Goal: Task Accomplishment & Management: Manage account settings

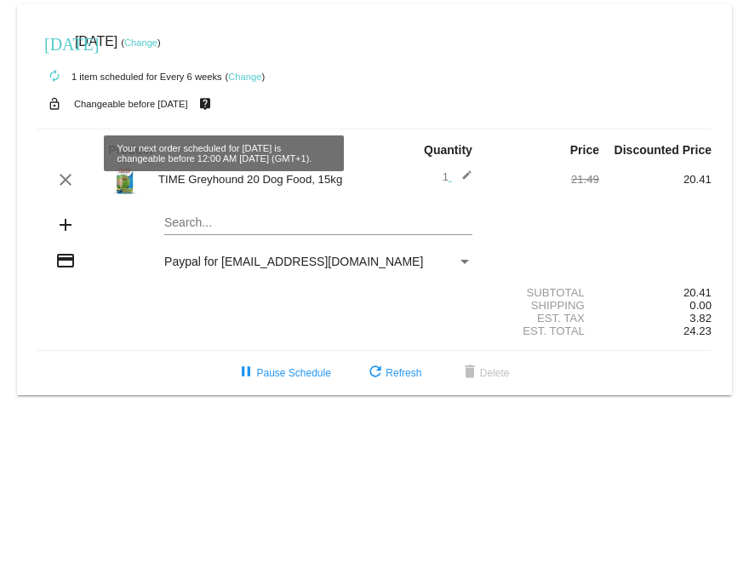
click at [210, 227] on mat-card "[DATE] [DATE] ( Change ) autorenew 1 item scheduled for Every 6 weeks ( Change …" at bounding box center [374, 199] width 715 height 391
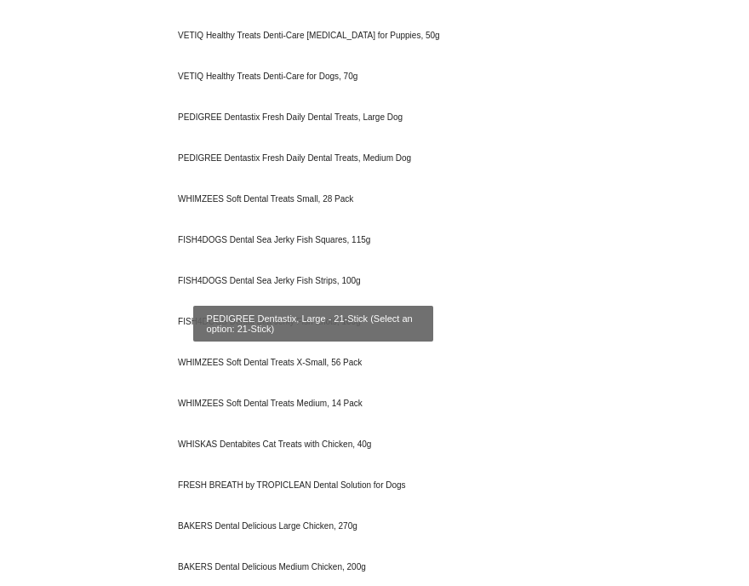
scroll to position [1404, 0]
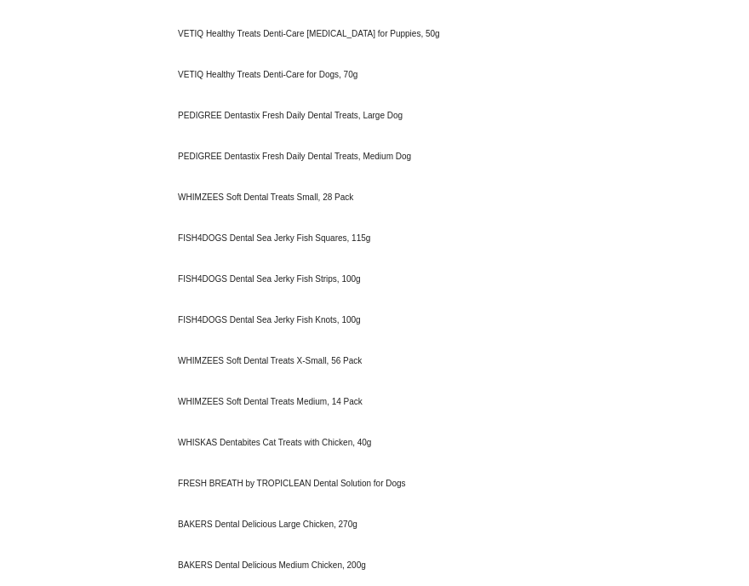
click at [58, 120] on body "[DATE] [DATE] ( Change ) autorenew 1 item scheduled for Every 6 weeks ( Change …" at bounding box center [374, 293] width 749 height 586
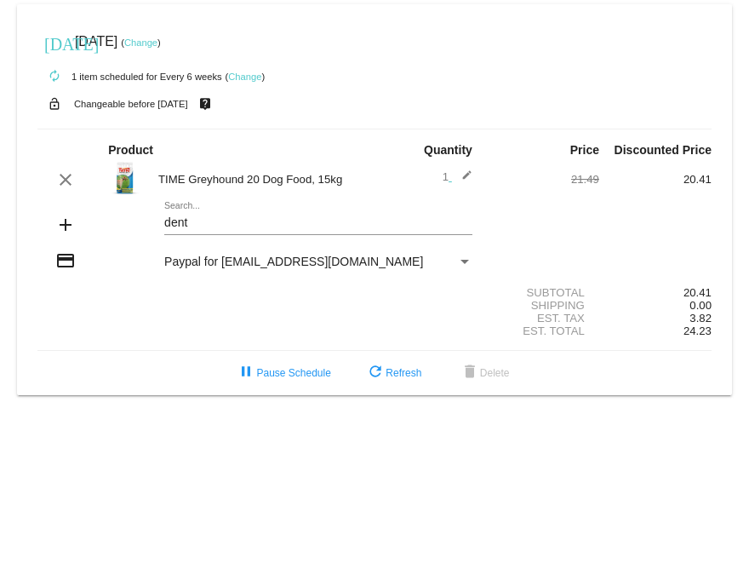
click at [60, 224] on mat-icon "add" at bounding box center [65, 224] width 20 height 20
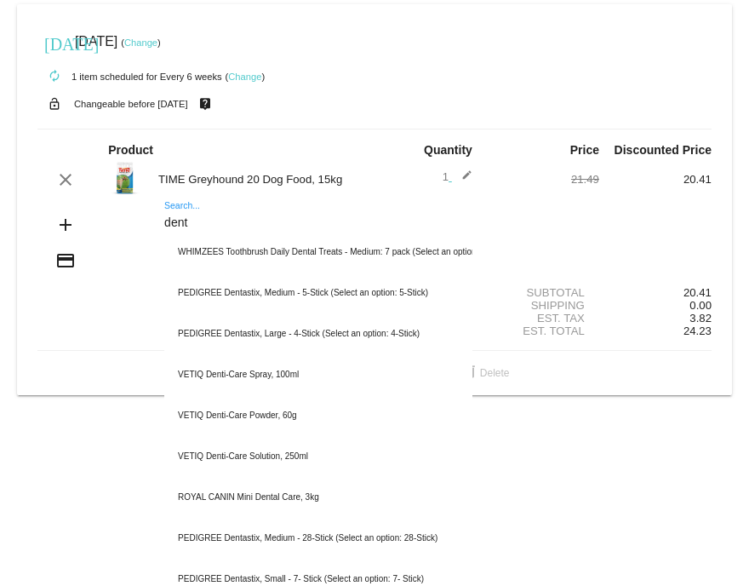
drag, startPoint x: 202, startPoint y: 220, endPoint x: 129, endPoint y: 219, distance: 72.4
click at [129, 219] on div "add dent Search... WHIMZEES Toothbrush Daily Dental Treats - Medium: 7 pack (Se…" at bounding box center [374, 226] width 674 height 49
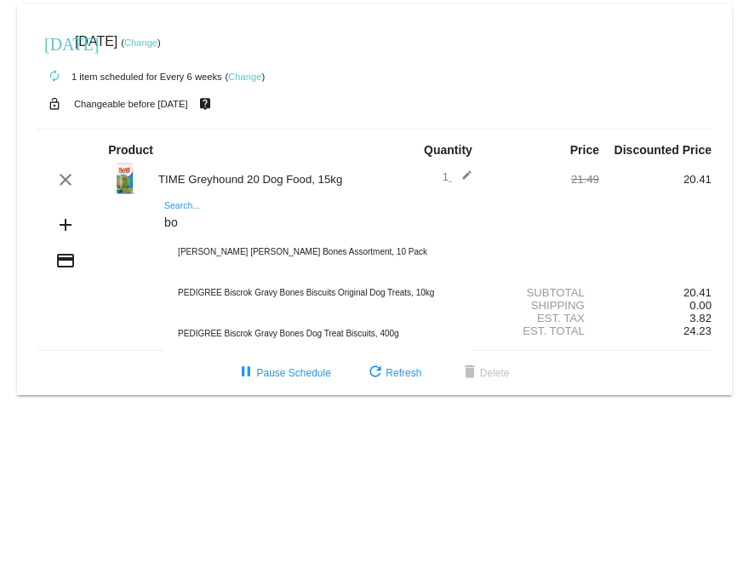
type input "b"
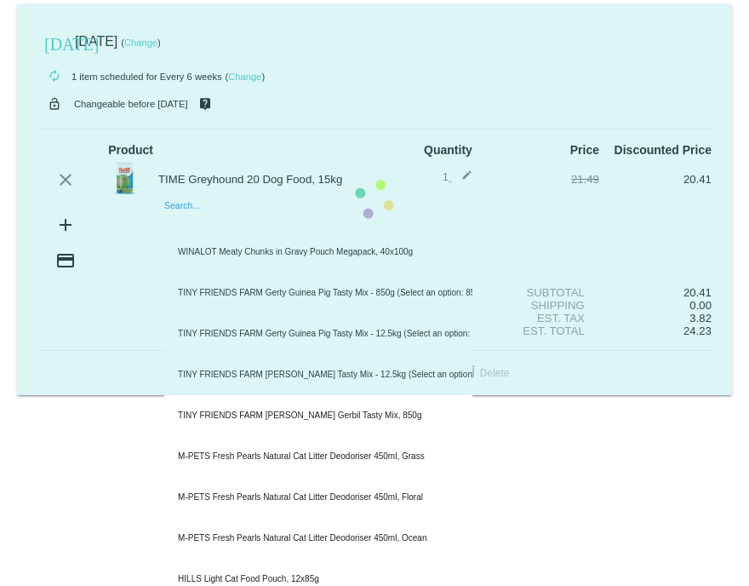
click at [214, 221] on mat-card "[DATE] [DATE] ( Change ) autorenew 1 item scheduled for Every 6 weeks ( Change …" at bounding box center [374, 199] width 715 height 391
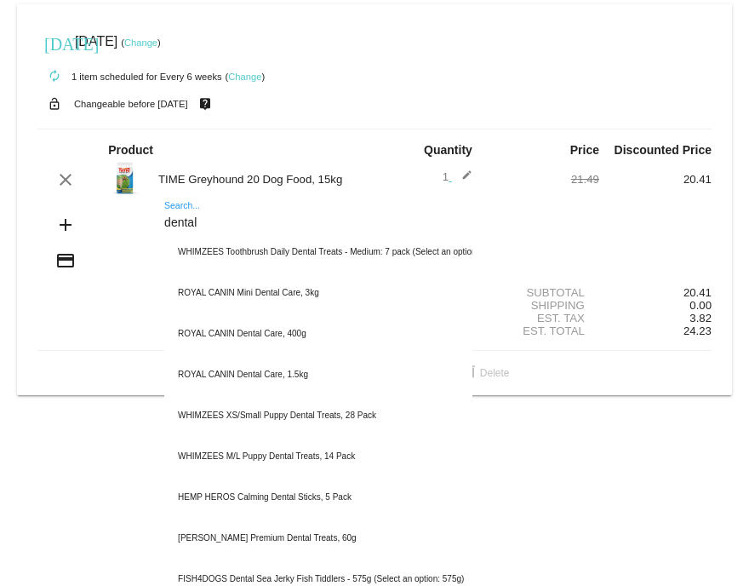
drag, startPoint x: 201, startPoint y: 226, endPoint x: 129, endPoint y: 224, distance: 71.5
click at [129, 224] on div "add dental Search... WHIMZEES Toothbrush Daily Dental Treats - Medium: 7 pack (…" at bounding box center [374, 226] width 674 height 49
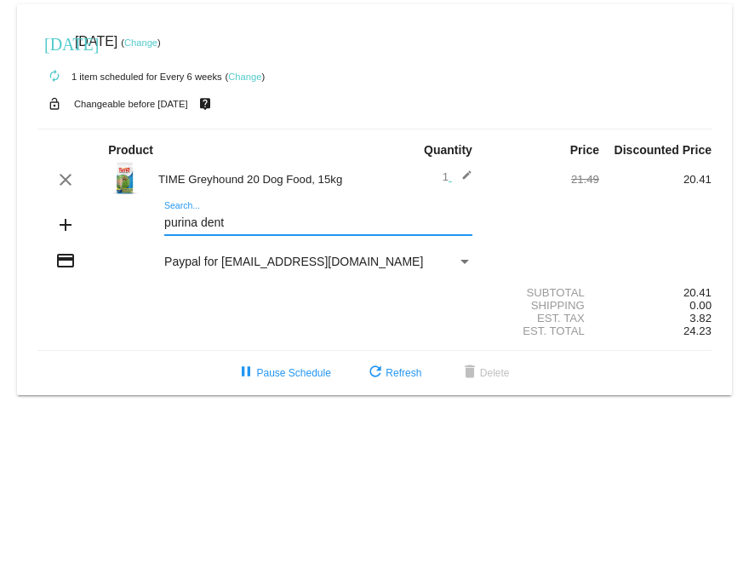
type input "purina dent"
click at [180, 209] on div "purina dent Search..." at bounding box center [318, 218] width 308 height 33
click at [180, 209] on mat-card "[DATE] [DATE] ( Change ) autorenew 1 item scheduled for Every 6 weeks ( Change …" at bounding box center [374, 199] width 715 height 391
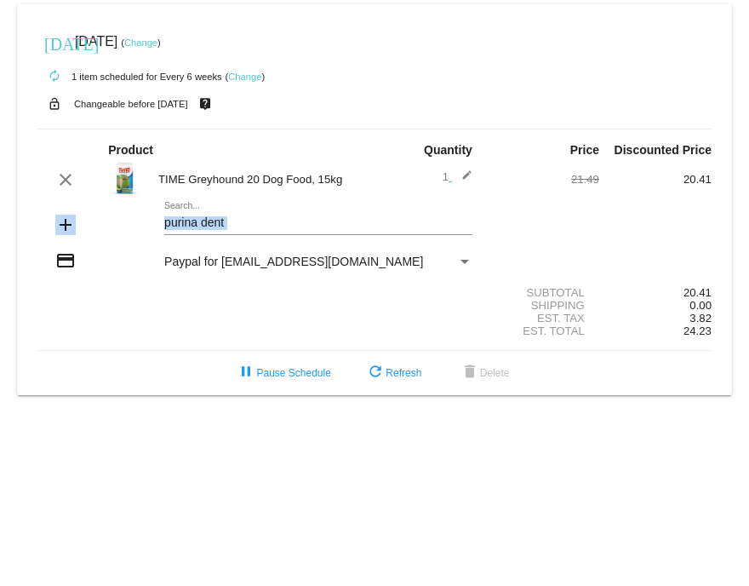
click at [180, 209] on div "purina dent Search..." at bounding box center [318, 218] width 308 height 33
click at [180, 209] on mat-card "[DATE] [DATE] ( Change ) autorenew 1 item scheduled for Every 6 weeks ( Change …" at bounding box center [374, 199] width 715 height 391
click at [180, 209] on div "purina dent Search..." at bounding box center [318, 218] width 308 height 33
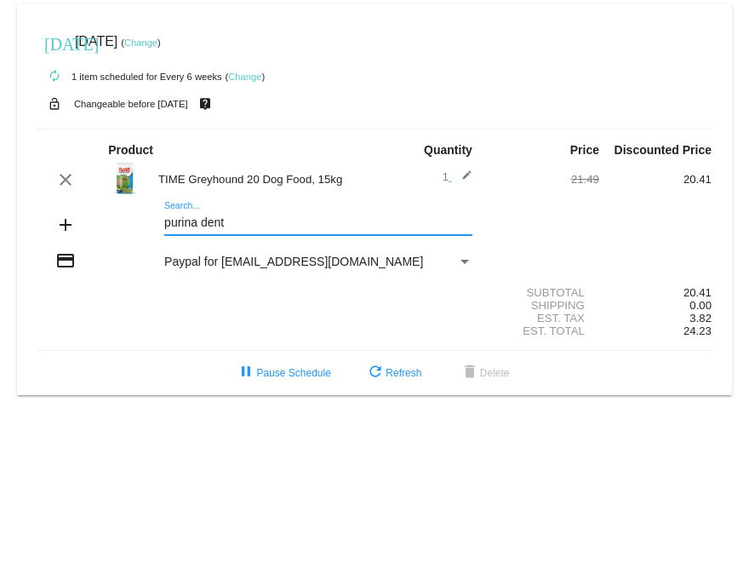
click at [180, 209] on div "purina dent Search..." at bounding box center [318, 218] width 308 height 33
drag, startPoint x: 228, startPoint y: 224, endPoint x: 130, endPoint y: 226, distance: 97.9
click at [130, 226] on div "add purina dent Search..." at bounding box center [374, 226] width 674 height 49
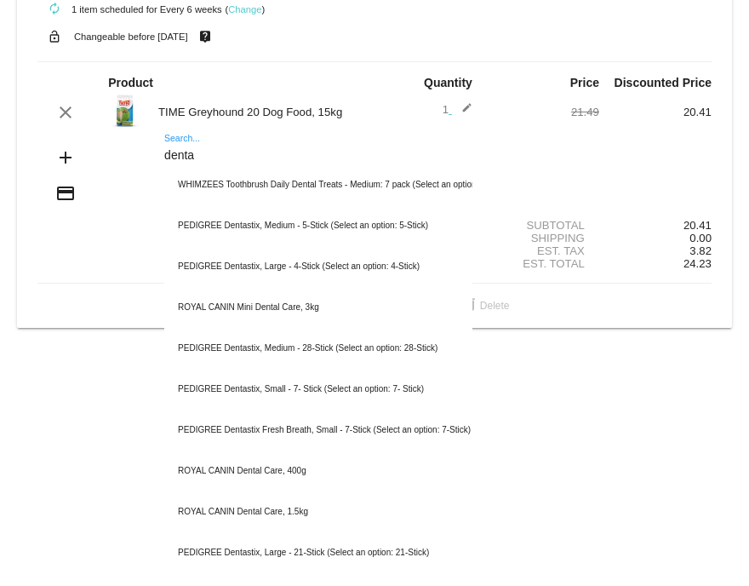
scroll to position [143, 0]
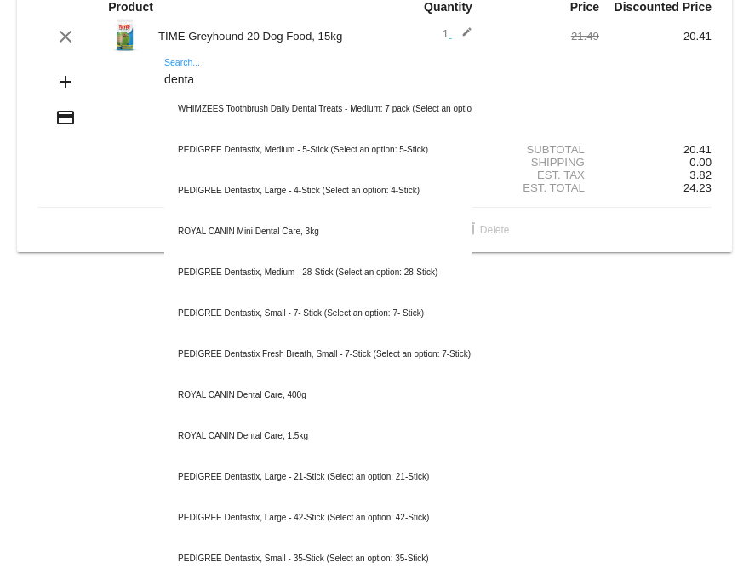
click at [457, 30] on mat-icon "edit" at bounding box center [462, 36] width 20 height 20
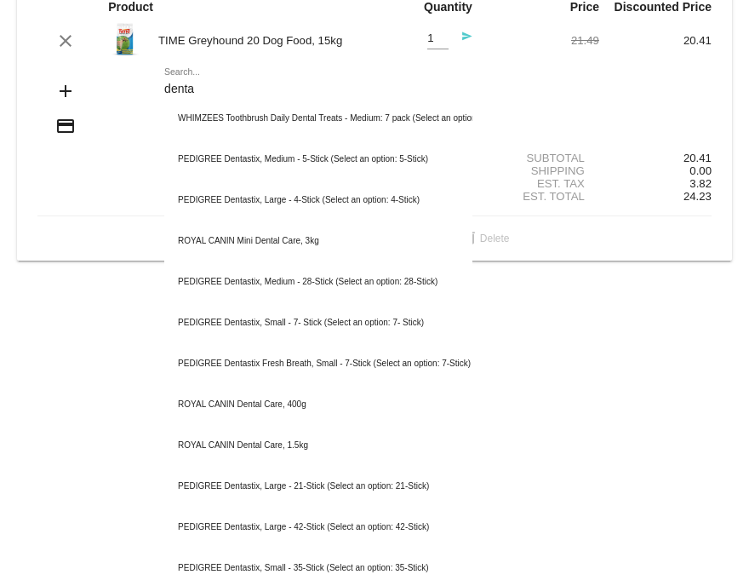
scroll to position [0, 0]
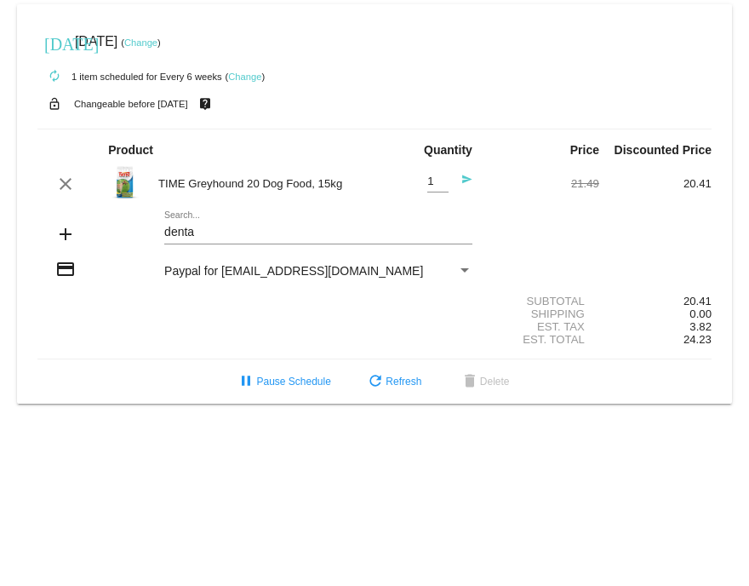
click at [499, 44] on div "[DATE] [DATE] ( Change )" at bounding box center [374, 42] width 674 height 34
click at [222, 231] on mat-card "[DATE] [DATE] ( Change ) autorenew 1 item scheduled for Every 6 weeks ( Change …" at bounding box center [374, 203] width 715 height 399
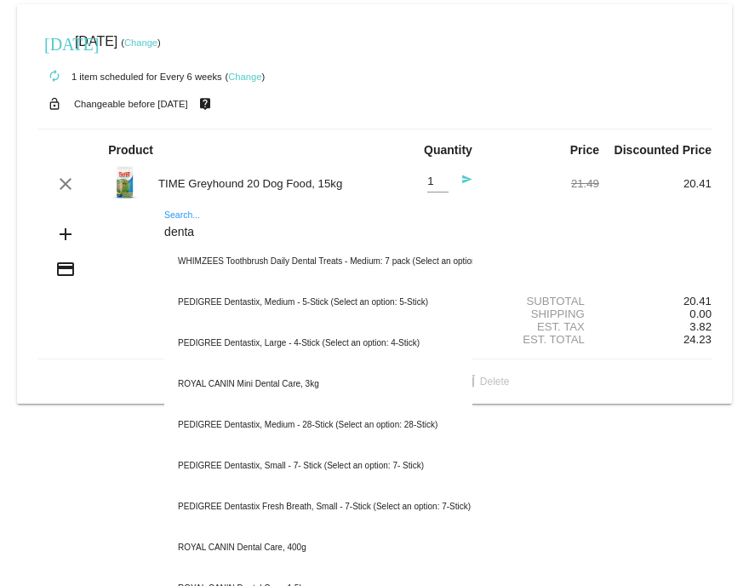
drag, startPoint x: 220, startPoint y: 232, endPoint x: 166, endPoint y: 234, distance: 54.5
click at [174, 234] on input "denta" at bounding box center [318, 233] width 308 height 14
click at [211, 231] on input "denta" at bounding box center [318, 233] width 308 height 14
drag, startPoint x: 211, startPoint y: 231, endPoint x: 166, endPoint y: 231, distance: 45.1
click at [166, 231] on input "denta" at bounding box center [318, 233] width 308 height 14
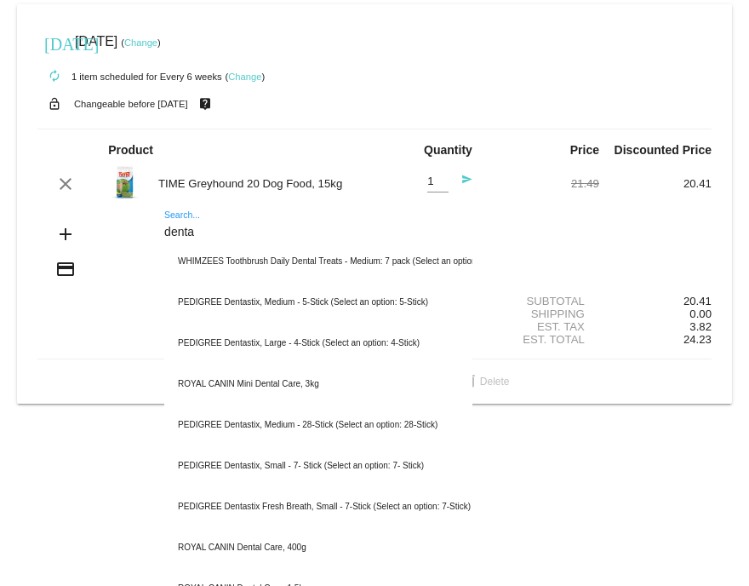
paste input "BAKERS Joint Delicious Large Chicken, 240g"
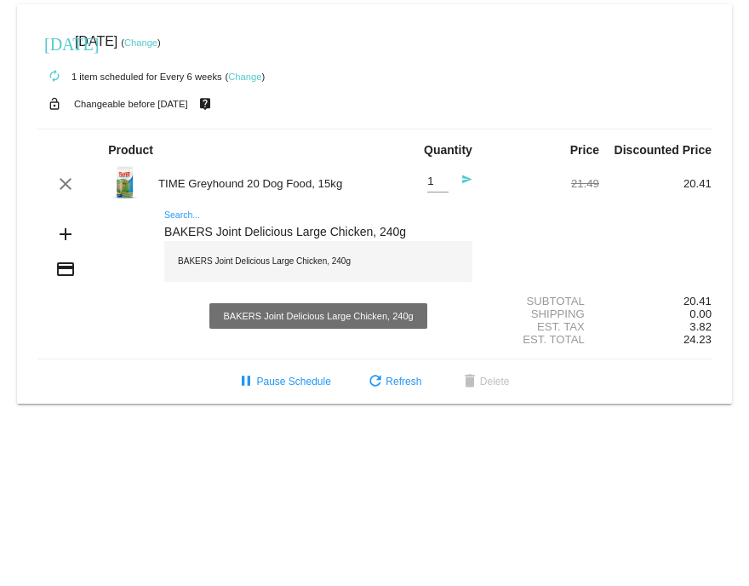
type input "BAKERS Joint Delicious Large Chicken, 240g"
click at [230, 270] on div "BAKERS Joint Delicious Large Chicken, 240g" at bounding box center [318, 261] width 308 height 41
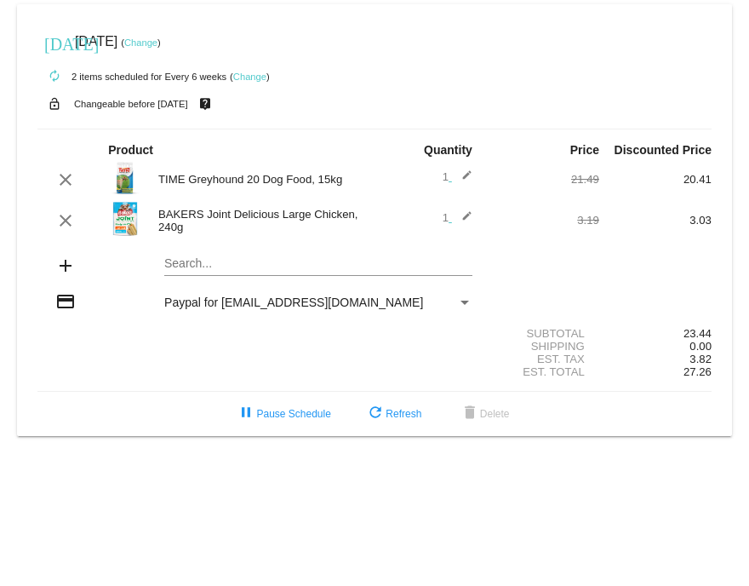
click at [217, 266] on mat-card "[DATE] [DATE] ( Change ) autorenew 2 items scheduled for Every 6 weeks ( Change…" at bounding box center [374, 220] width 715 height 432
paste input "DENTALIFE ActivFresh Large Dog, 4 Sticks"
drag, startPoint x: 327, startPoint y: 271, endPoint x: 145, endPoint y: 271, distance: 182.1
click at [145, 271] on div "add DENTALIFE ActivFresh Large Dog Search..." at bounding box center [374, 267] width 674 height 49
click at [364, 270] on input "DENTALIFE ActivFresh Large Dog" at bounding box center [318, 264] width 308 height 14
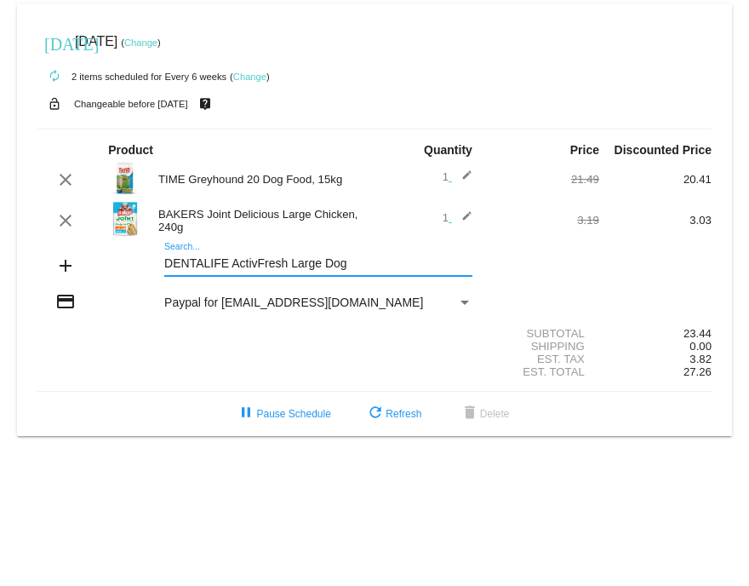
click at [360, 264] on input "DENTALIFE ActivFresh Large Dog" at bounding box center [318, 264] width 308 height 14
paste input "WHIMZEES Alligator Single, Large €2.99"
drag, startPoint x: 400, startPoint y: 264, endPoint x: 321, endPoint y: 264, distance: 79.2
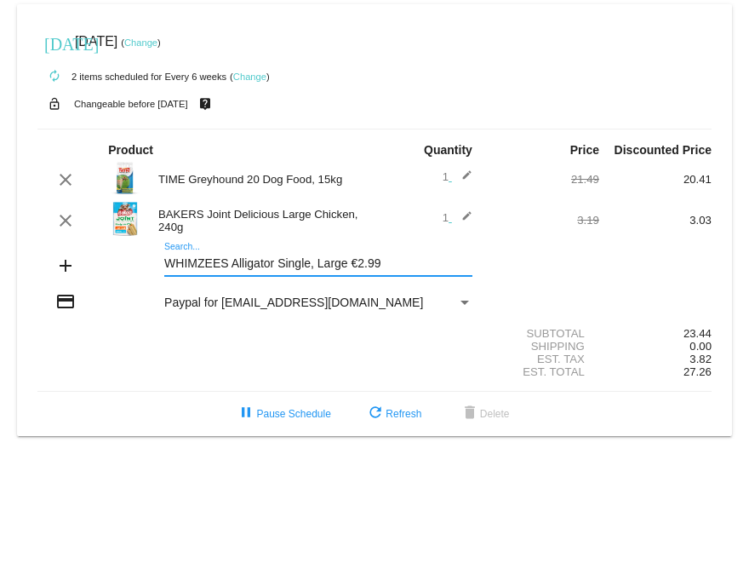
click at [321, 264] on input "WHIMZEES Alligator Single, Large €2.99" at bounding box center [318, 264] width 308 height 14
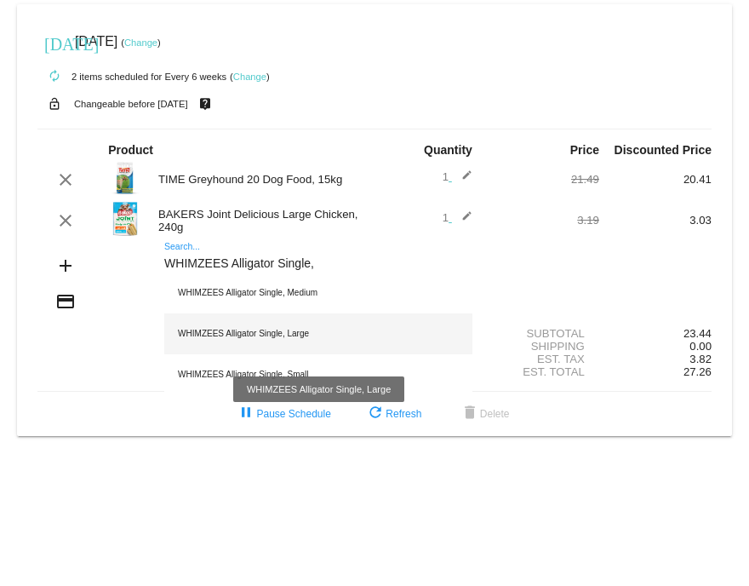
type input "WHIMZEES Alligator Single,"
click at [272, 338] on div "WHIMZEES Alligator Single, Large" at bounding box center [318, 333] width 308 height 41
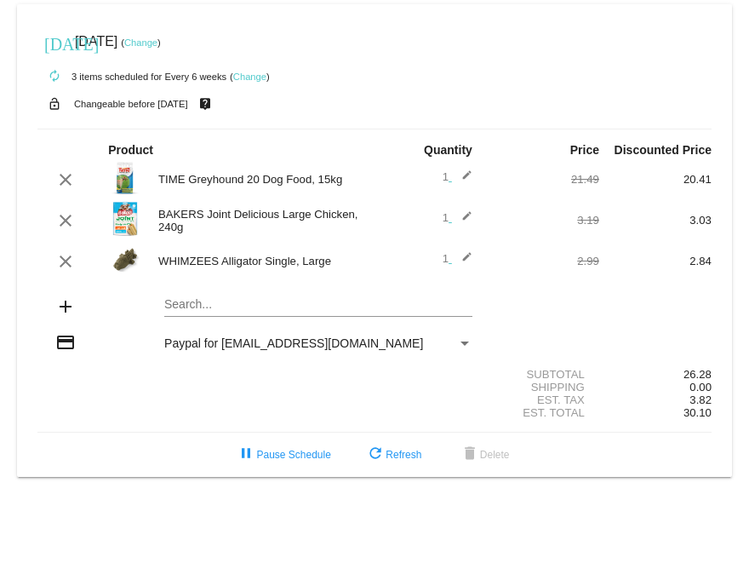
click at [186, 302] on mat-card "[DATE] [DATE] ( Change ) autorenew 3 items scheduled for Every 6 weeks ( Change…" at bounding box center [374, 240] width 715 height 472
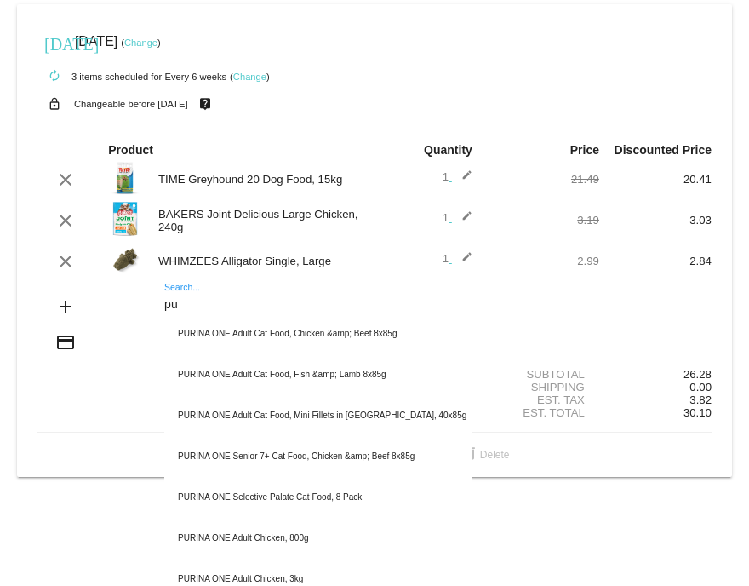
type input "p"
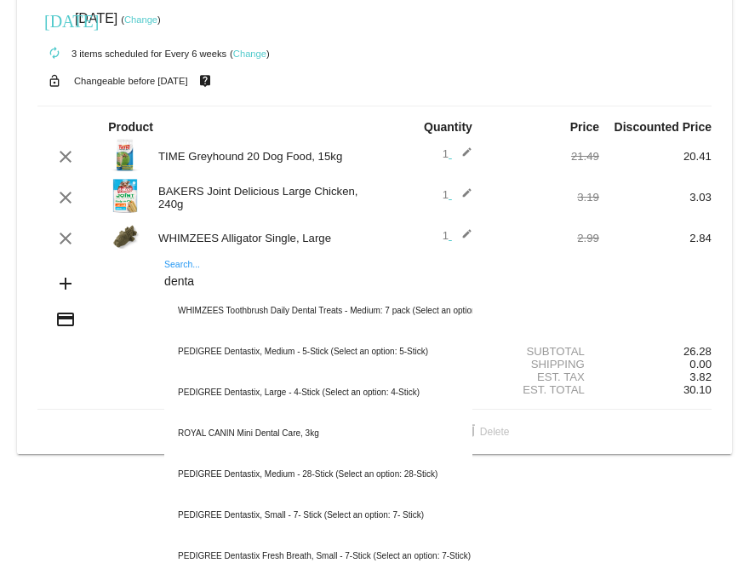
scroll to position [26, 0]
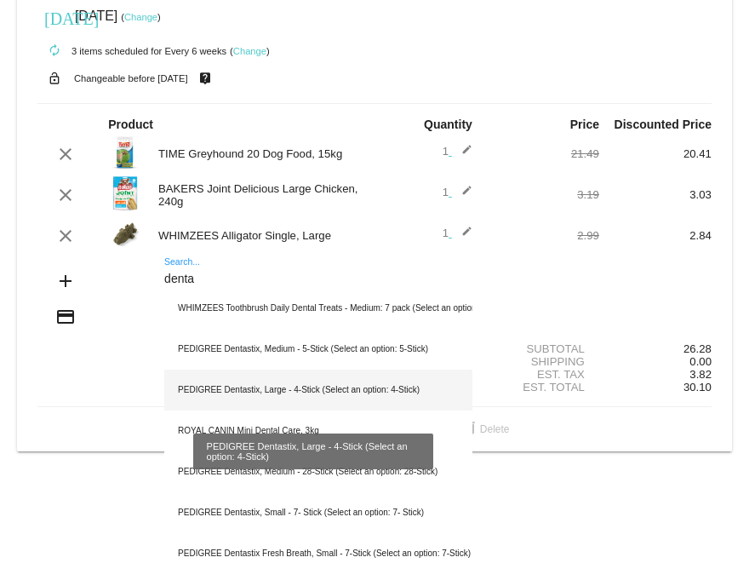
type input "denta"
click at [396, 395] on div "PEDIGREE Dentastix, Large - 4-Stick (Select an option: 4-Stick)" at bounding box center [318, 389] width 308 height 41
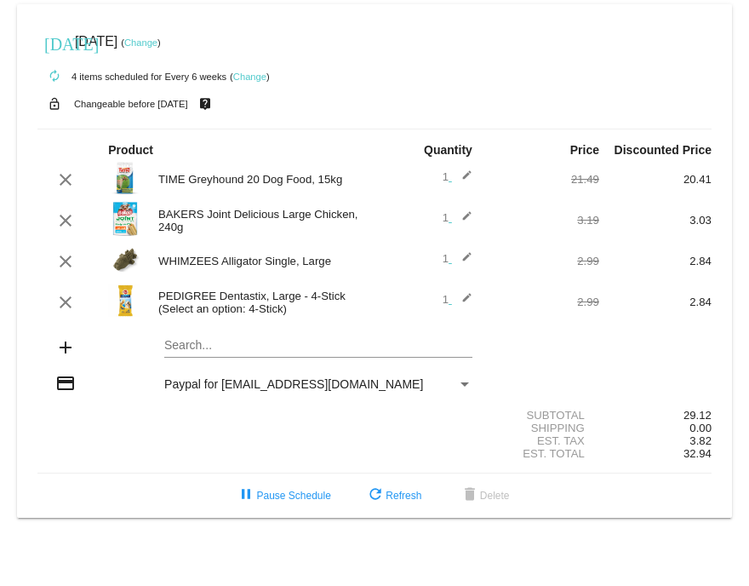
click at [203, 343] on mat-card "[DATE] [DATE] ( Change ) autorenew 4 items scheduled for Every 6 weeks ( Change…" at bounding box center [374, 260] width 715 height 513
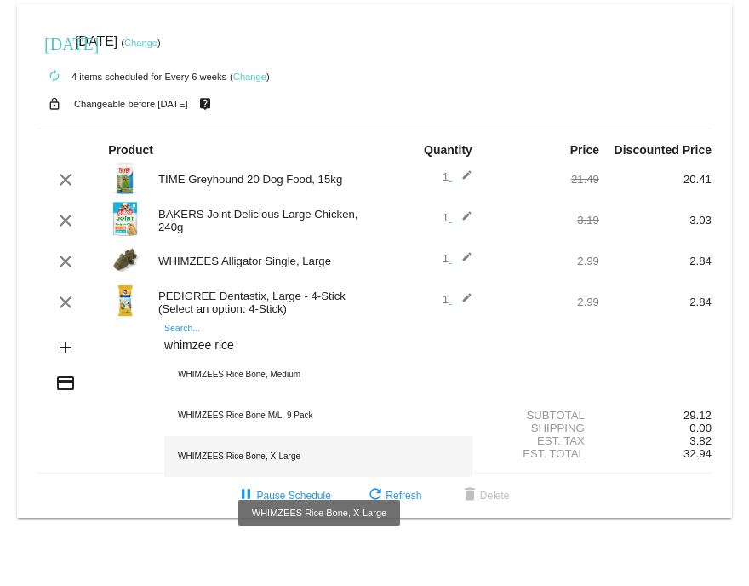
type input "whimzee rice"
click at [224, 461] on div "WHIMZEES Rice Bone, X-Large" at bounding box center [318, 456] width 308 height 41
